Goal: Transaction & Acquisition: Purchase product/service

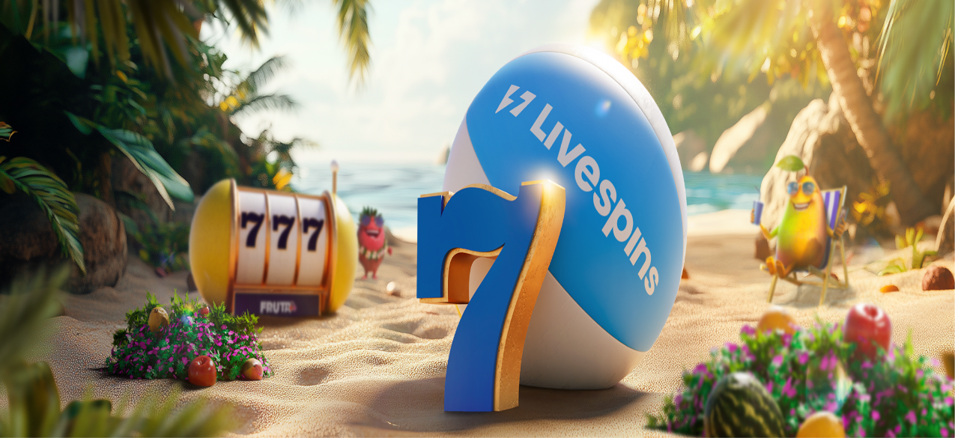
click at [109, 62] on button "Kirjaudu" at bounding box center [103, 54] width 49 height 16
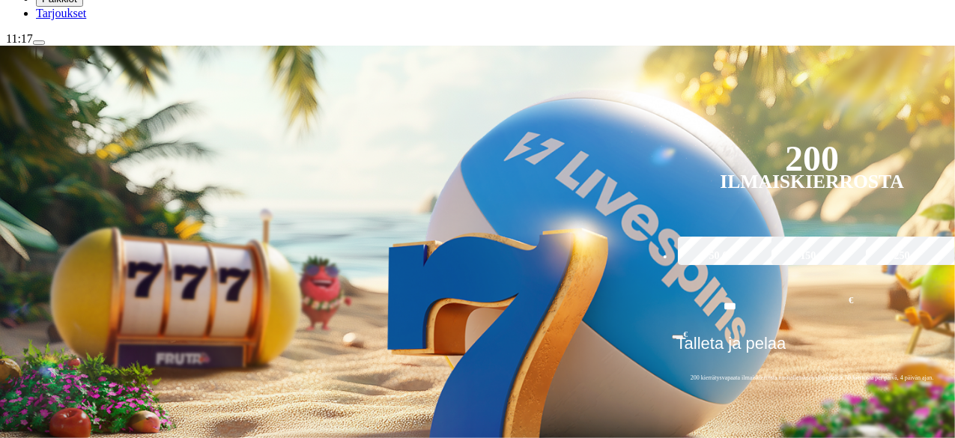
scroll to position [237, 0]
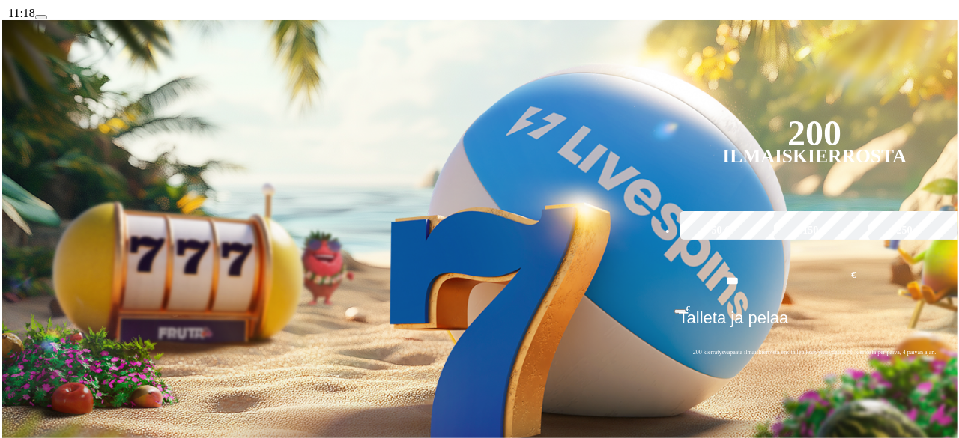
scroll to position [267, 0]
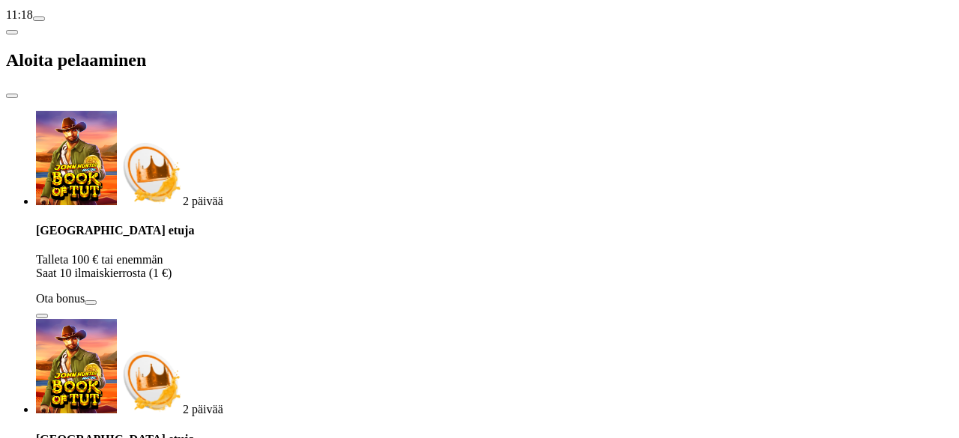
click at [12, 96] on span "close icon" at bounding box center [12, 96] width 0 height 0
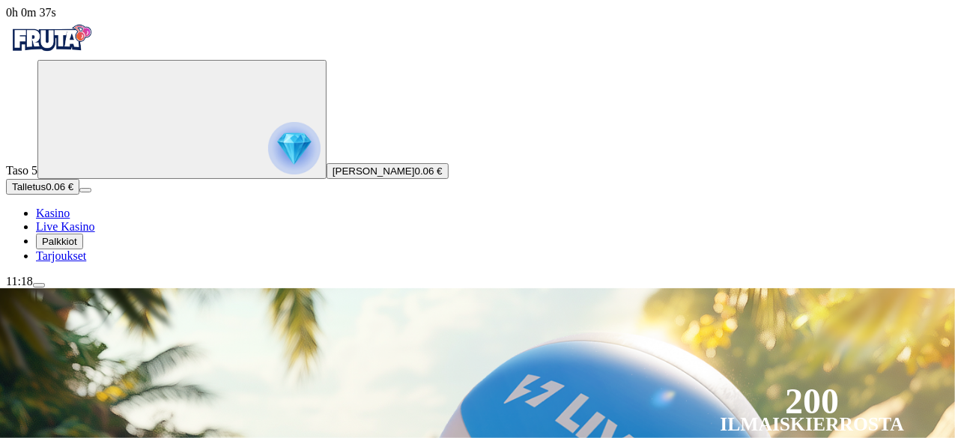
click at [39, 285] on span "menu icon" at bounding box center [39, 285] width 0 height 0
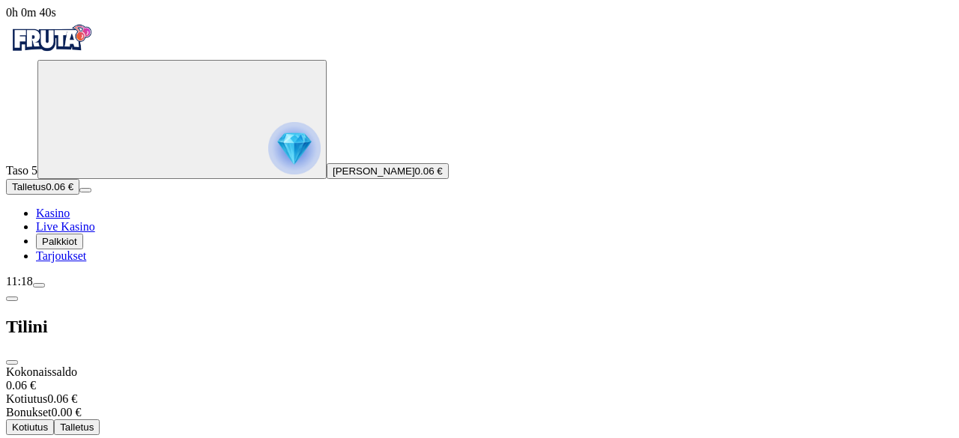
click at [12, 299] on span "chevron-left icon" at bounding box center [12, 299] width 0 height 0
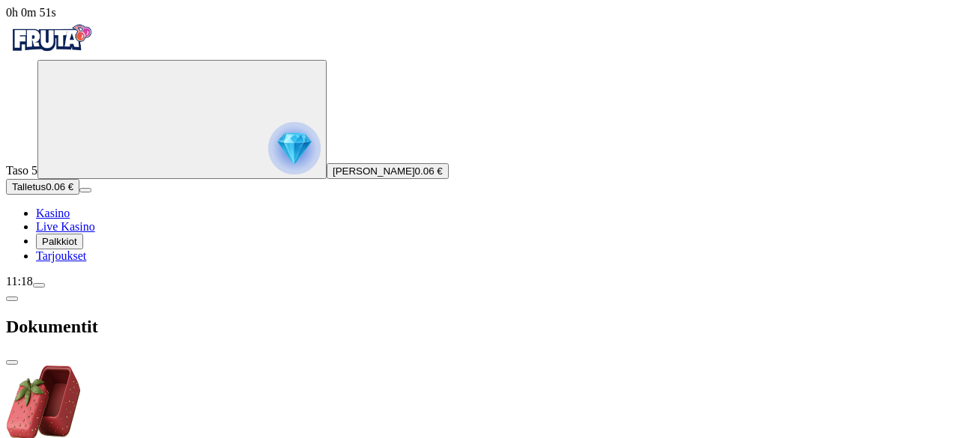
click at [12, 363] on span "close icon" at bounding box center [12, 363] width 0 height 0
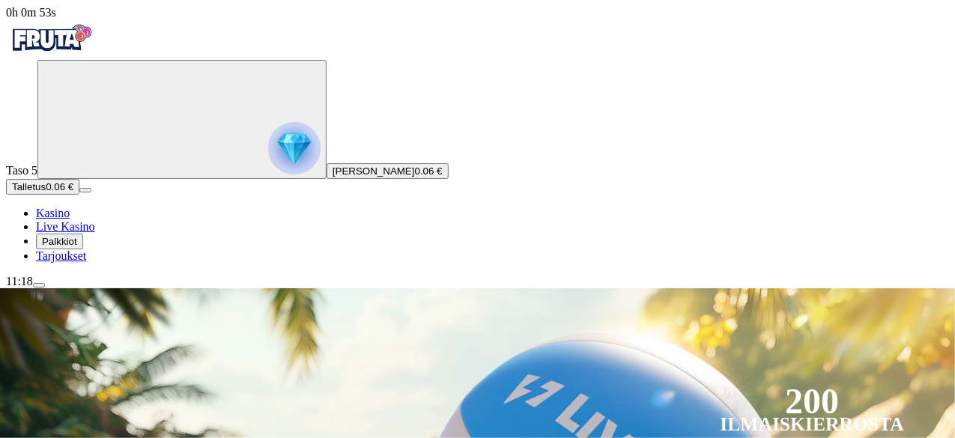
type input "*"
type input "**"
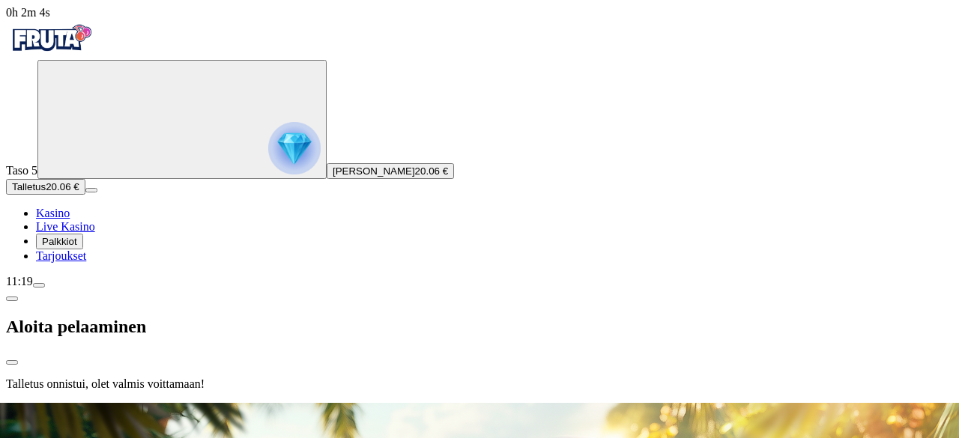
click at [608, 403] on div at bounding box center [479, 403] width 947 height 0
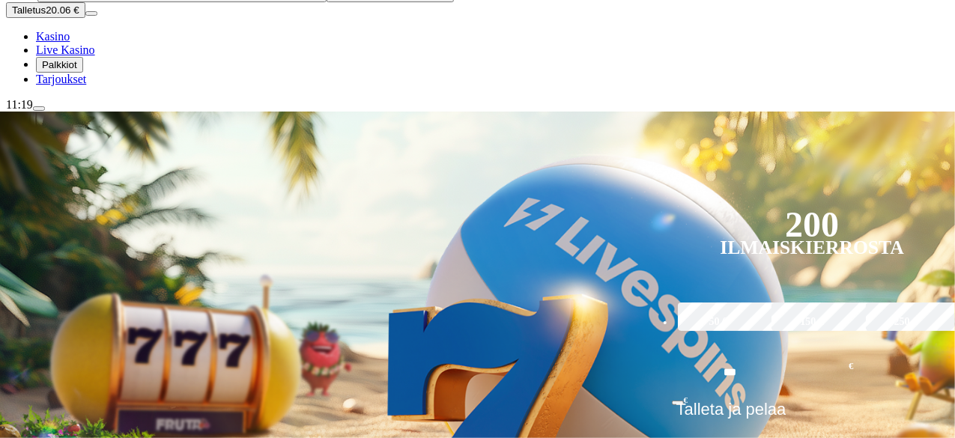
click at [70, 43] on span "Kasino" at bounding box center [53, 36] width 34 height 13
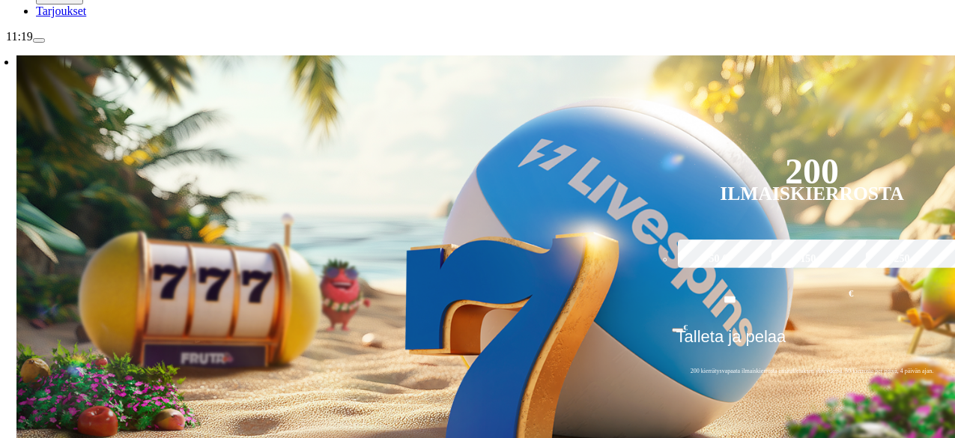
scroll to position [242, 0]
